Goal: Task Accomplishment & Management: Use online tool/utility

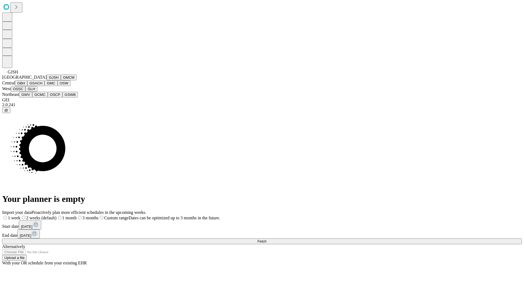
click at [47, 80] on button "GJSH" at bounding box center [54, 77] width 14 height 6
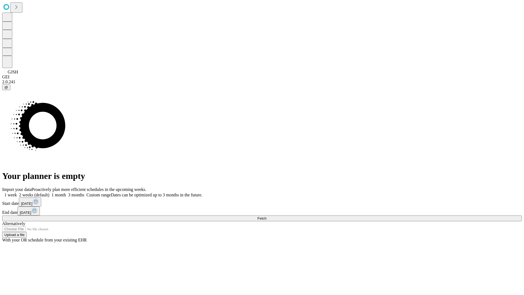
click at [49, 192] on label "2 weeks (default)" at bounding box center [33, 194] width 32 height 5
click at [266, 216] on span "Fetch" at bounding box center [261, 218] width 9 height 4
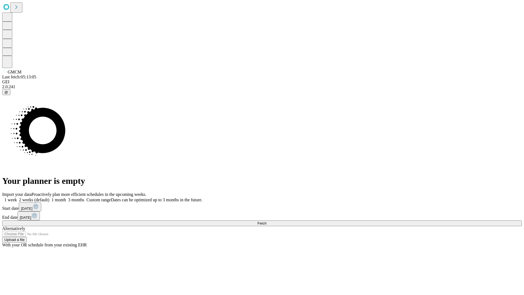
click at [49, 197] on label "2 weeks (default)" at bounding box center [33, 199] width 32 height 5
click at [266, 221] on span "Fetch" at bounding box center [261, 223] width 9 height 4
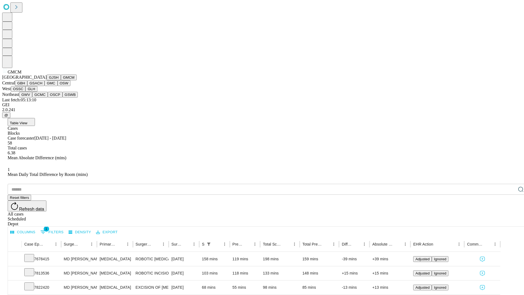
click at [27, 86] on button "GBH" at bounding box center [21, 83] width 12 height 6
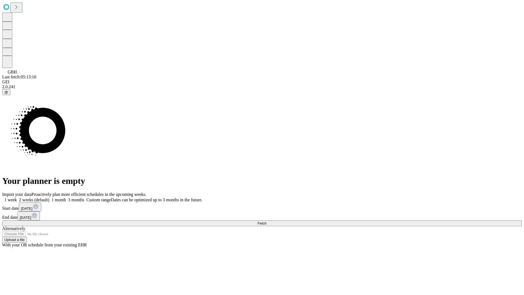
click at [49, 197] on label "2 weeks (default)" at bounding box center [33, 199] width 32 height 5
click at [266, 221] on span "Fetch" at bounding box center [261, 223] width 9 height 4
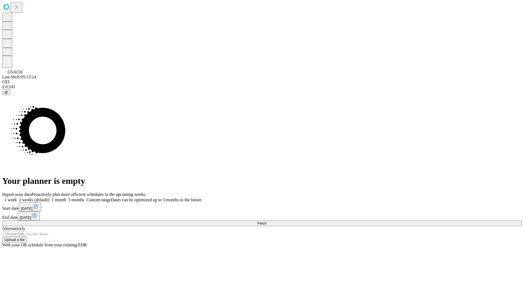
click at [266, 221] on span "Fetch" at bounding box center [261, 223] width 9 height 4
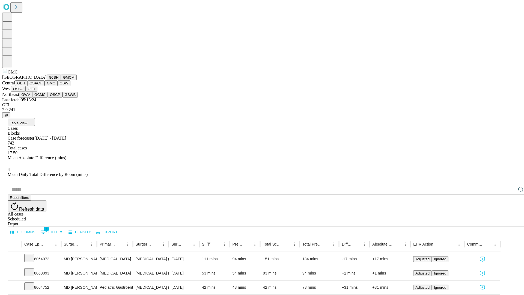
click at [58, 86] on button "OSW" at bounding box center [64, 83] width 13 height 6
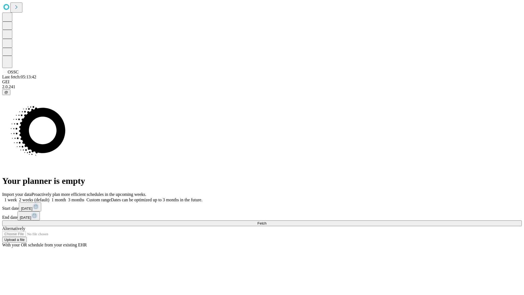
click at [49, 197] on label "2 weeks (default)" at bounding box center [33, 199] width 32 height 5
click at [266, 221] on span "Fetch" at bounding box center [261, 223] width 9 height 4
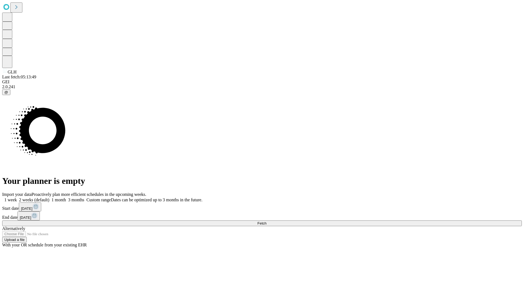
click at [49, 197] on label "2 weeks (default)" at bounding box center [33, 199] width 32 height 5
click at [266, 221] on span "Fetch" at bounding box center [261, 223] width 9 height 4
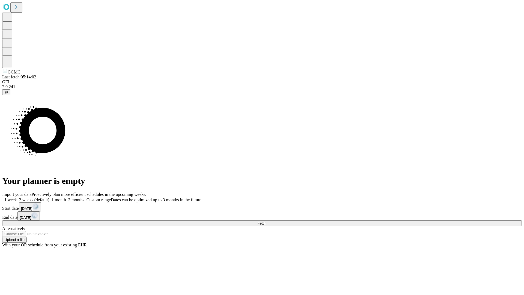
click at [49, 197] on label "2 weeks (default)" at bounding box center [33, 199] width 32 height 5
click at [266, 221] on span "Fetch" at bounding box center [261, 223] width 9 height 4
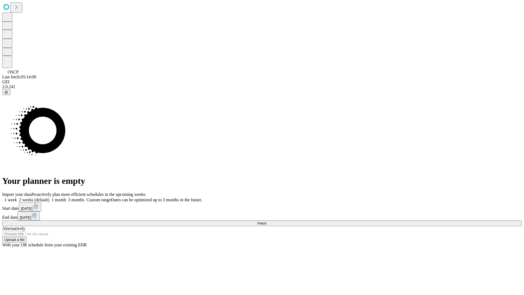
click at [49, 197] on label "2 weeks (default)" at bounding box center [33, 199] width 32 height 5
click at [266, 221] on span "Fetch" at bounding box center [261, 223] width 9 height 4
